Goal: Find specific page/section: Find specific page/section

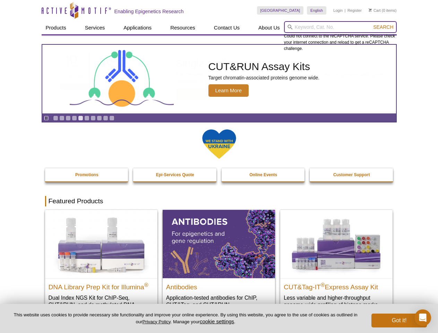
click at [340, 27] on input "search" at bounding box center [340, 27] width 113 height 12
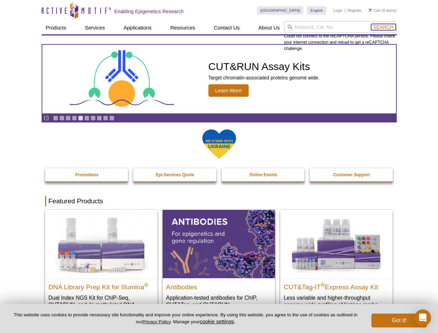
click at [383, 27] on span "Search" at bounding box center [383, 27] width 20 height 6
click at [46, 118] on icon "Pause" at bounding box center [46, 118] width 5 height 5
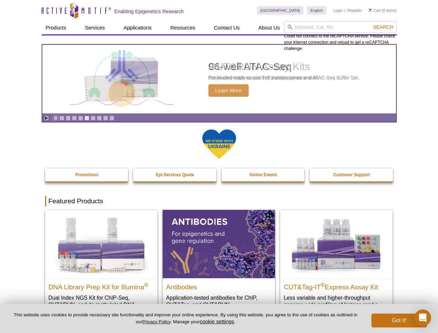
click at [55, 118] on link "Go to slide 1" at bounding box center [55, 118] width 5 height 5
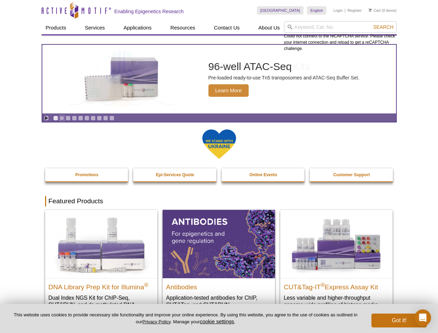
click at [62, 118] on link "Go to slide 2" at bounding box center [61, 118] width 5 height 5
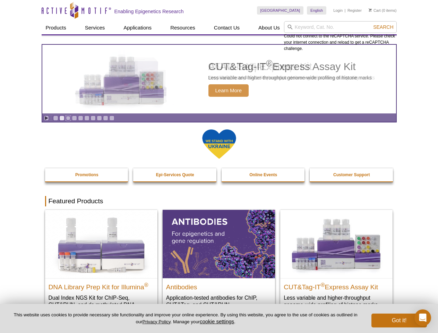
click at [68, 118] on link "Go to slide 3" at bounding box center [68, 118] width 5 height 5
click at [74, 118] on link "Go to slide 4" at bounding box center [74, 118] width 5 height 5
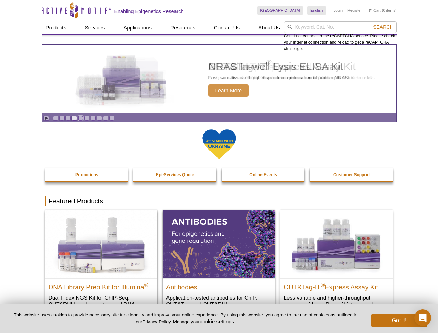
click at [80, 118] on link "Go to slide 5" at bounding box center [80, 118] width 5 height 5
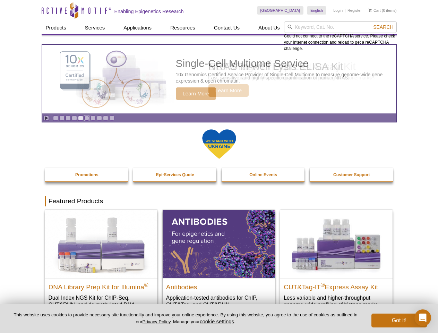
click at [87, 118] on link "Go to slide 6" at bounding box center [86, 118] width 5 height 5
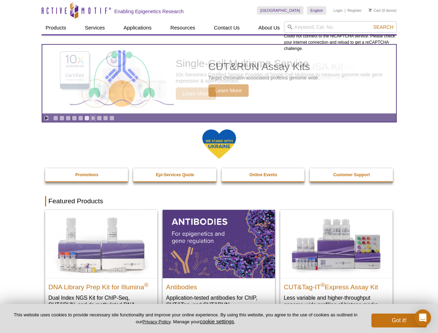
click at [93, 118] on link "Go to slide 7" at bounding box center [93, 118] width 5 height 5
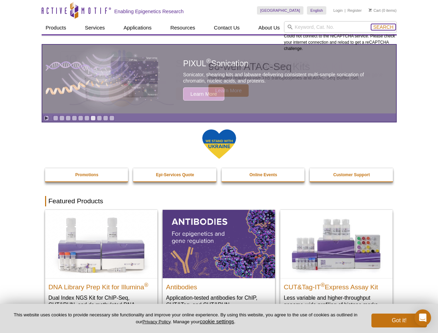
click at [383, 27] on span "Search" at bounding box center [383, 27] width 20 height 6
